Goal: Complete application form

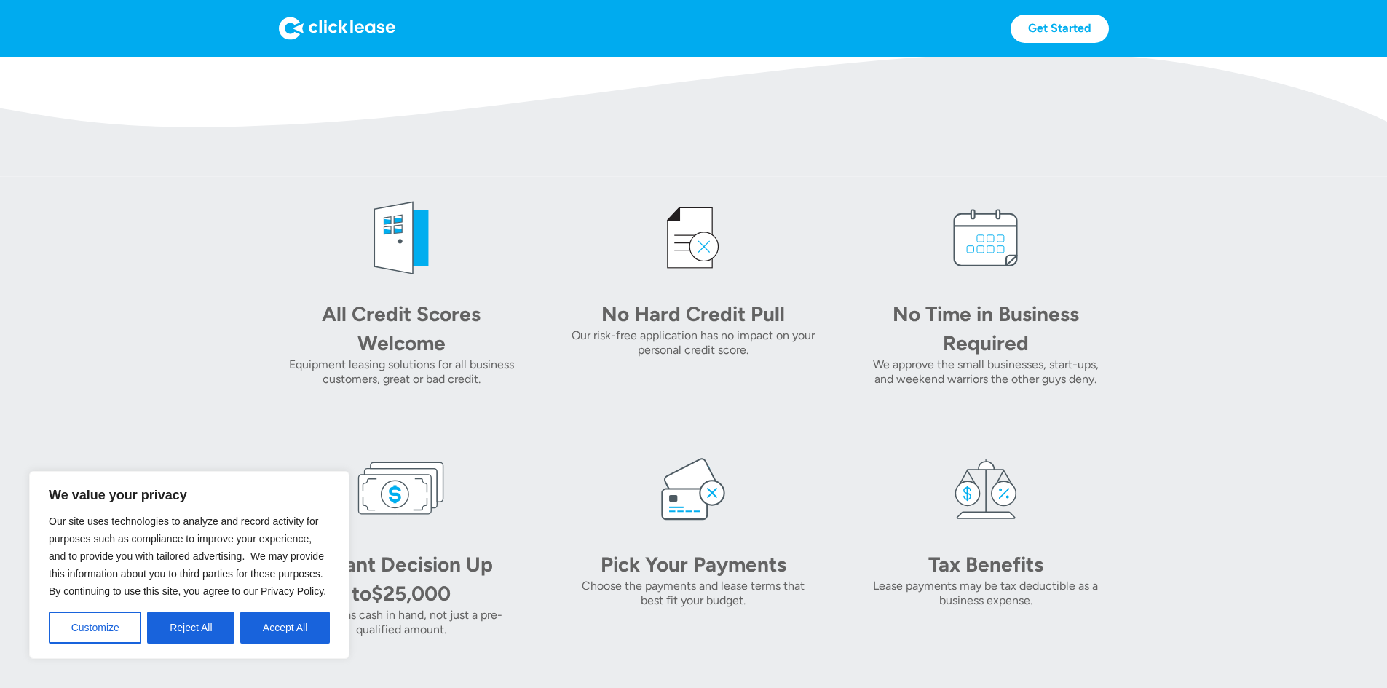
scroll to position [218, 0]
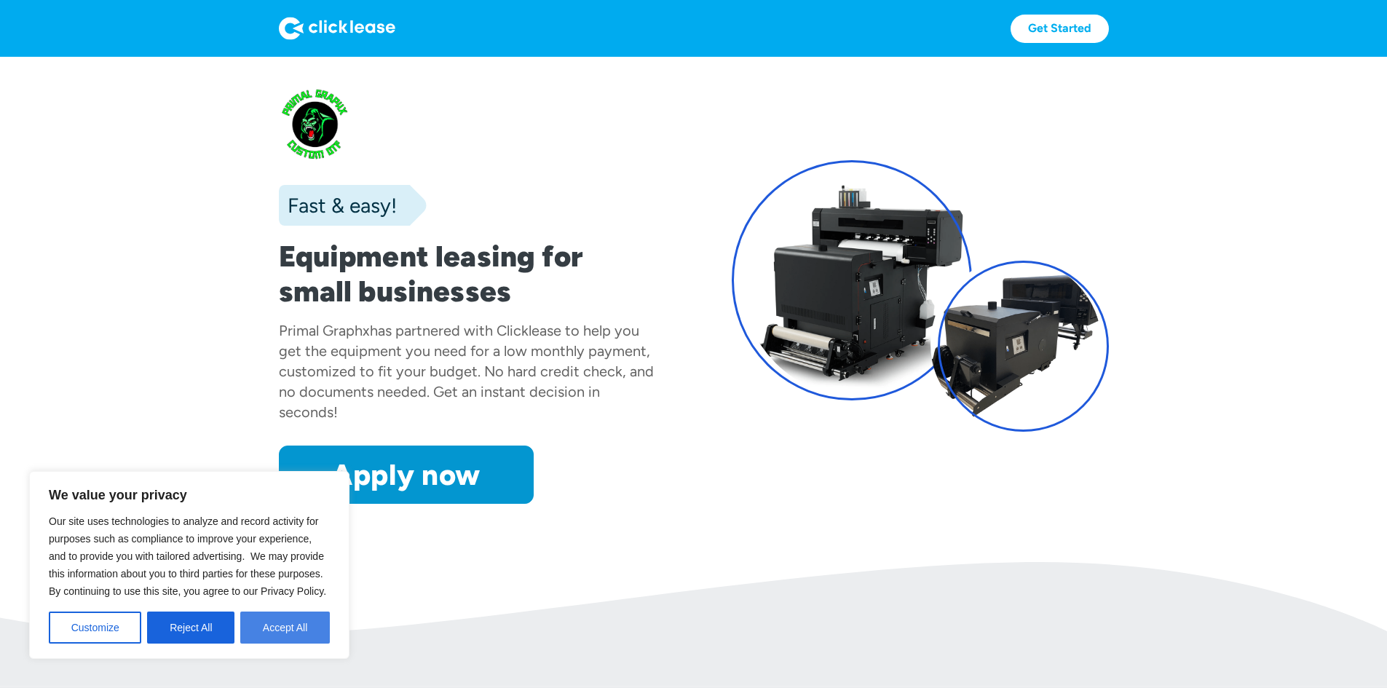
click at [261, 627] on button "Accept All" at bounding box center [285, 628] width 90 height 32
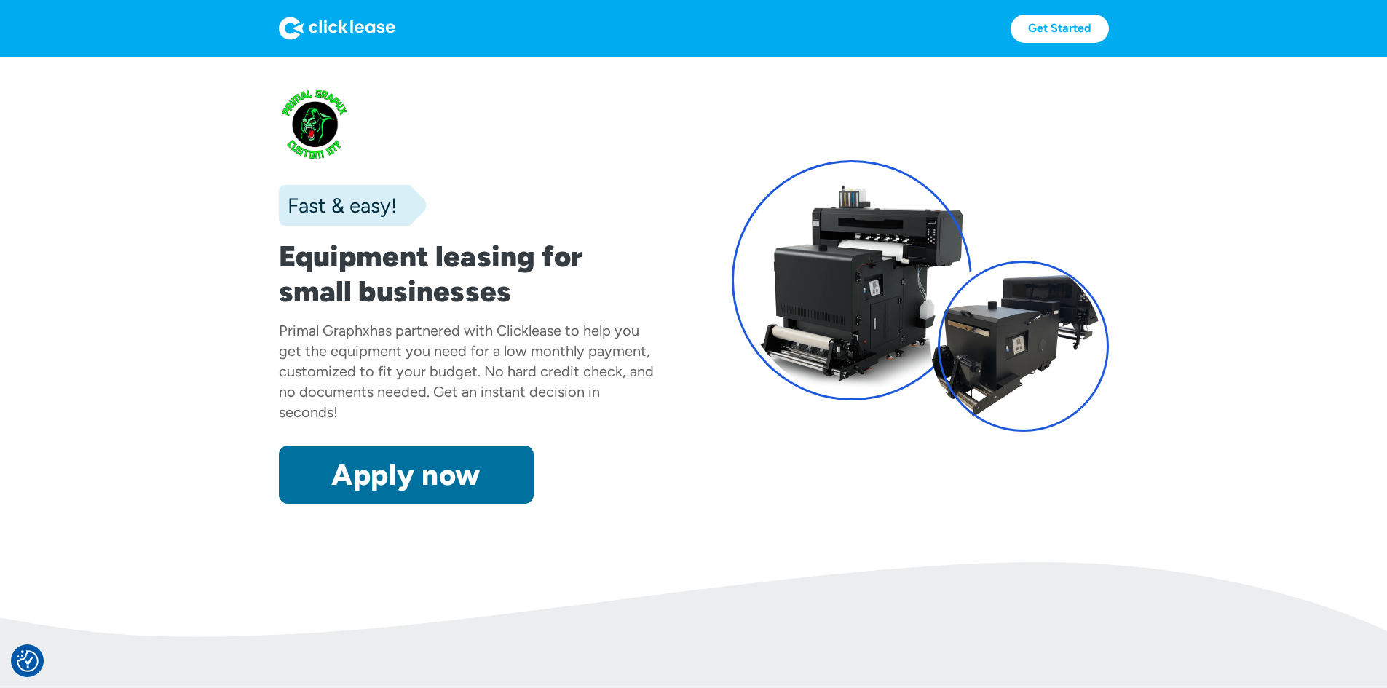
click at [286, 504] on link "Apply now" at bounding box center [406, 475] width 255 height 58
